Goal: Browse casually: Explore the website without a specific task or goal

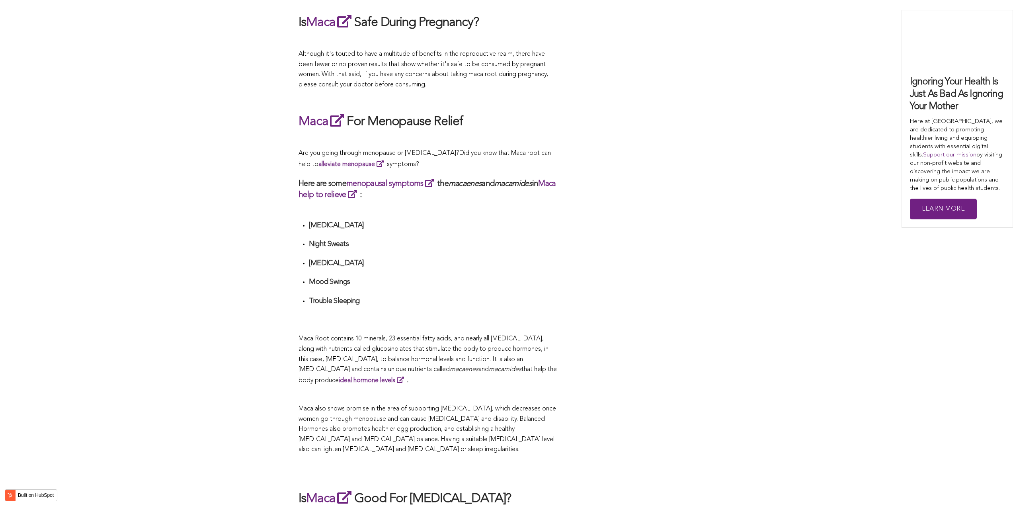
scroll to position [1631, 0]
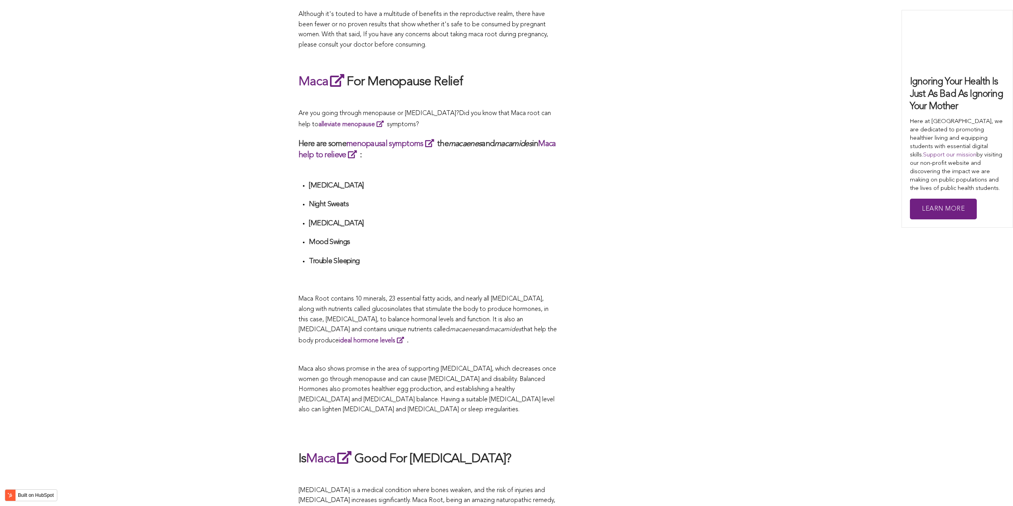
click at [557, 251] on div "CONTRIBUTORS [PERSON_NAME] Share this What Are The Health Benefits of Maca For …" at bounding box center [506, 107] width 416 height 2814
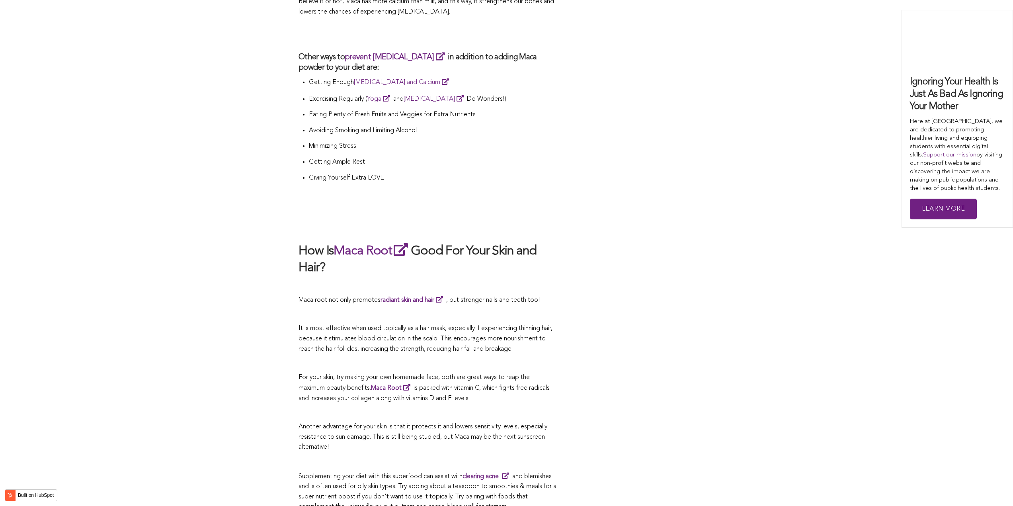
scroll to position [1639, 0]
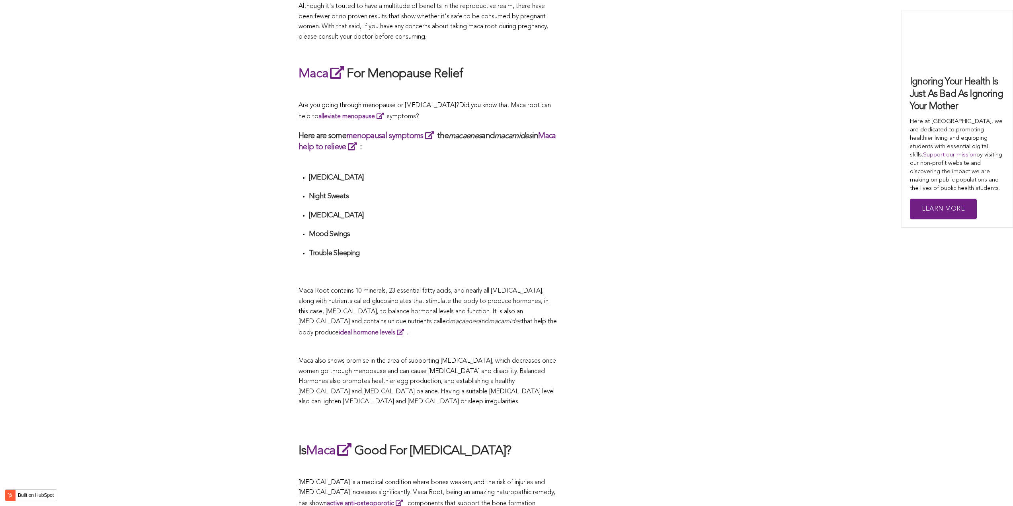
click at [440, 262] on h4 at bounding box center [433, 266] width 248 height 9
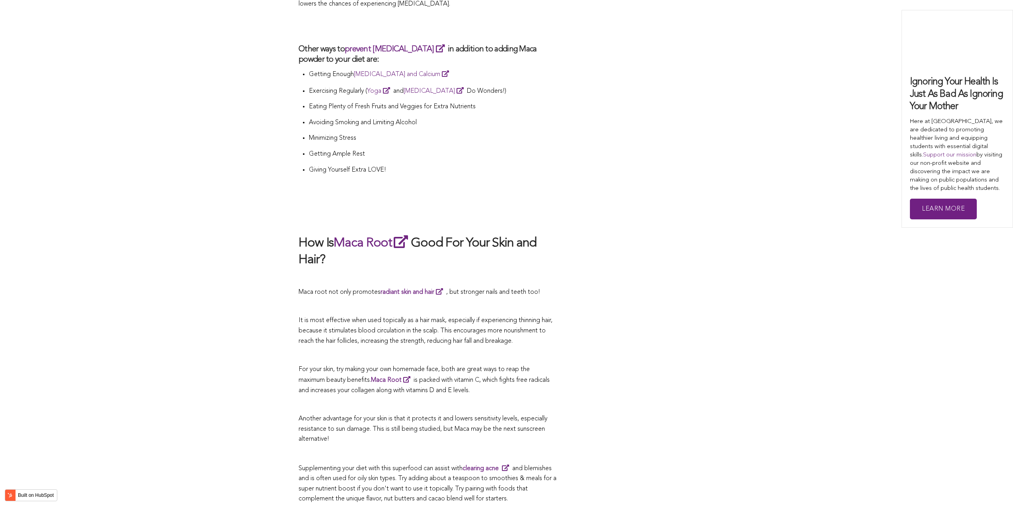
scroll to position [1954, 0]
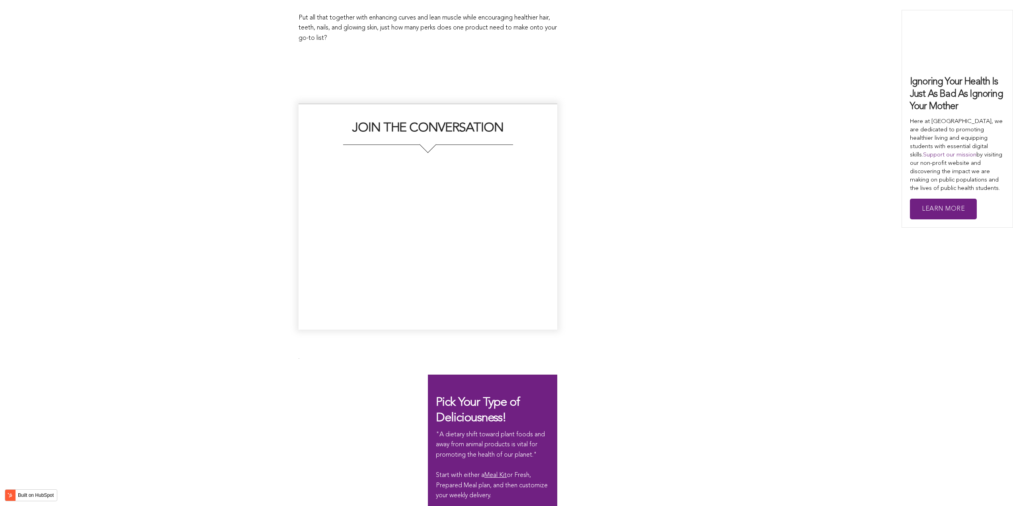
scroll to position [1643, 0]
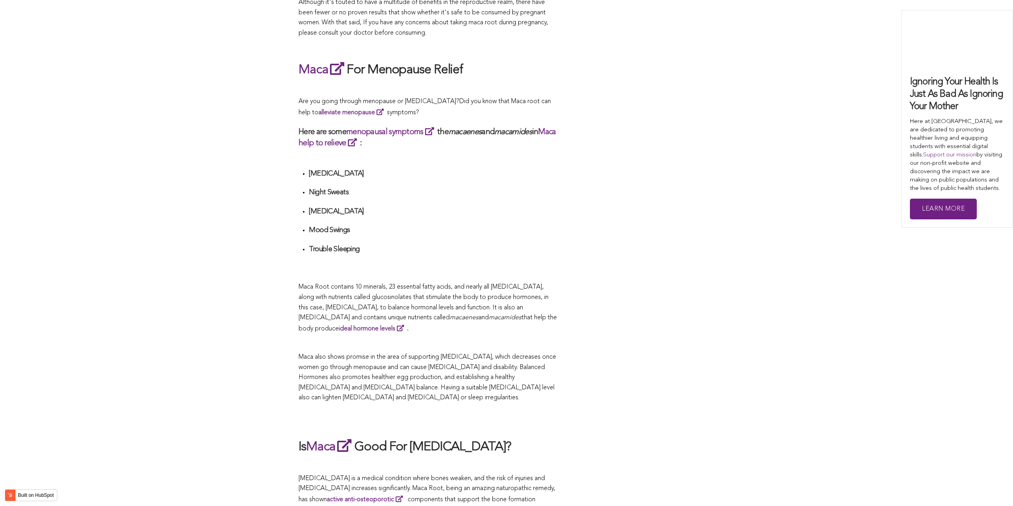
click at [505, 258] on h4 at bounding box center [433, 262] width 248 height 9
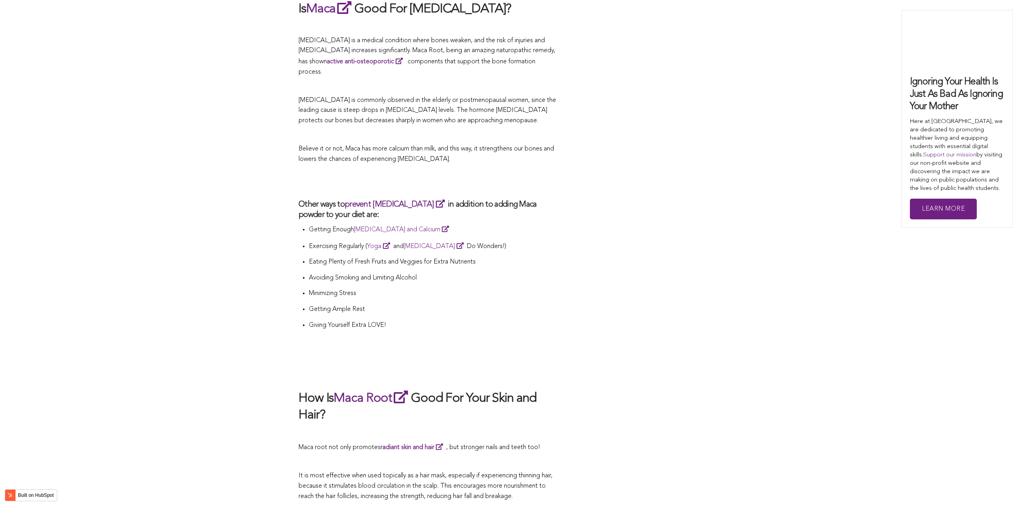
scroll to position [2770, 0]
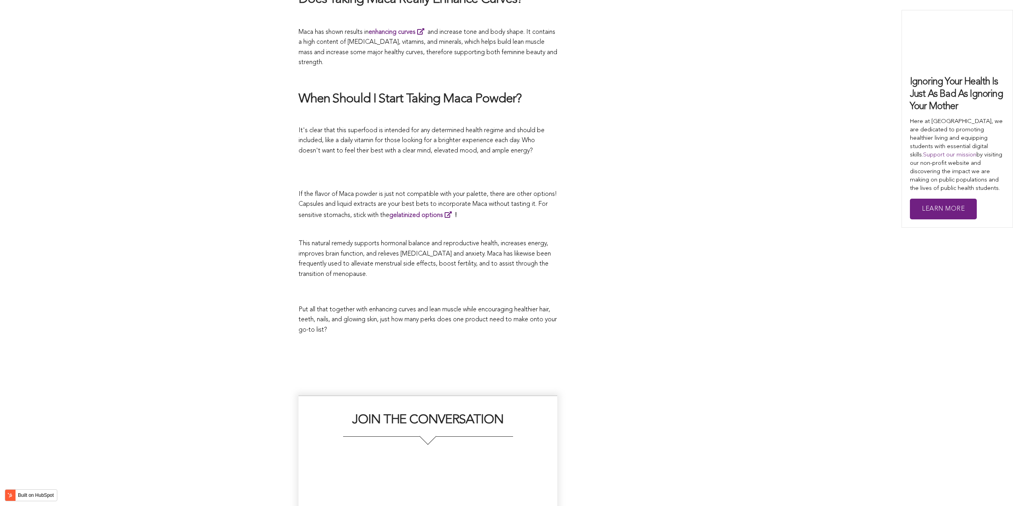
click at [484, 284] on p at bounding box center [427, 292] width 259 height 17
click at [478, 126] on p "It's clear that this superfood is intended for any determined health regime and…" at bounding box center [427, 141] width 259 height 31
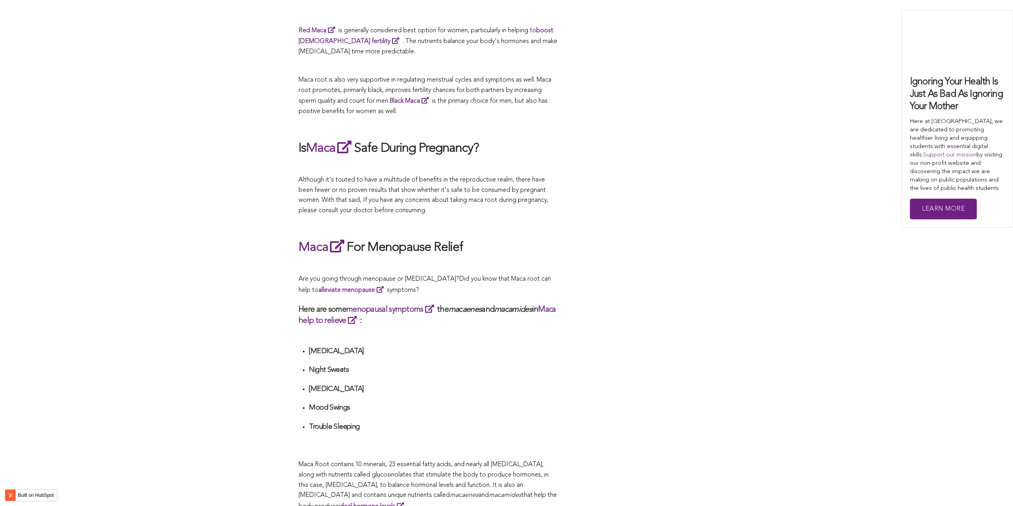
click at [292, 253] on div "CONTRIBUTORS [PERSON_NAME] Share this What Are The Health Benefits of Maca For …" at bounding box center [506, 265] width 1013 height 2830
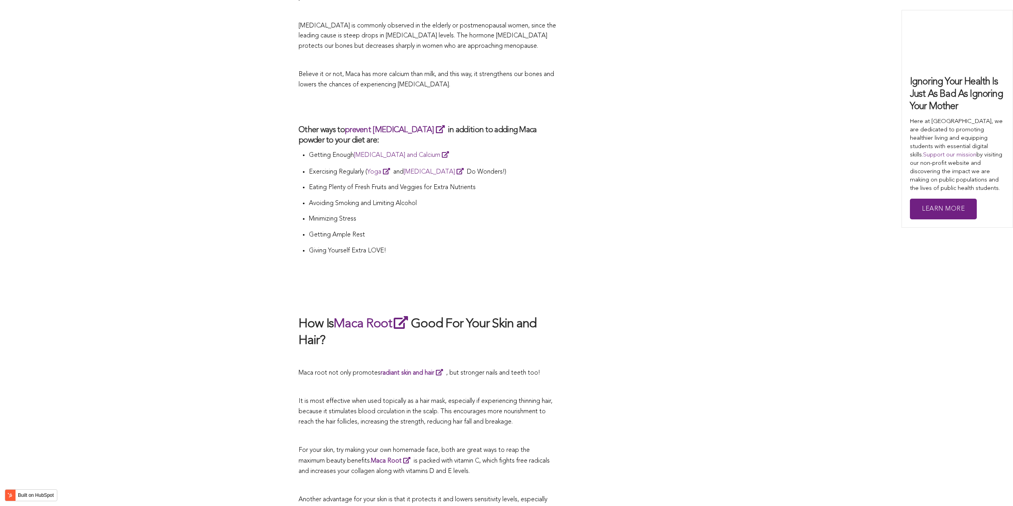
click at [526, 271] on p at bounding box center [427, 276] width 259 height 11
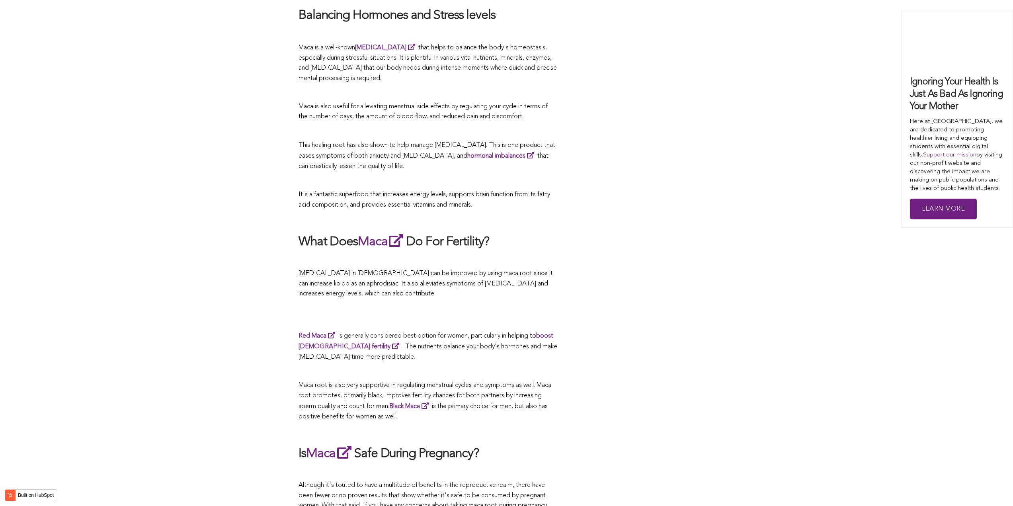
scroll to position [1121, 0]
